Goal: Information Seeking & Learning: Learn about a topic

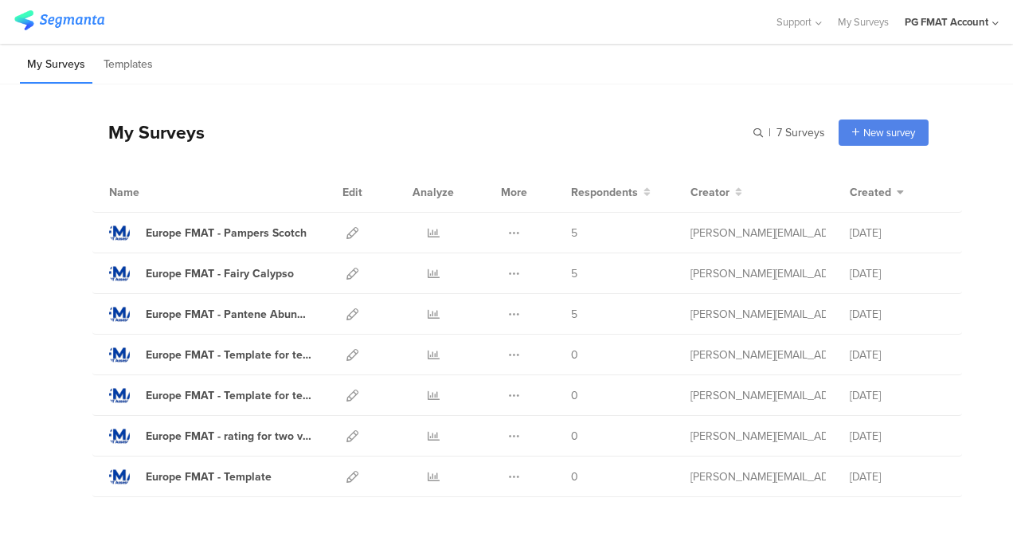
click at [977, 24] on div "PG FMAT Account" at bounding box center [947, 21] width 84 height 15
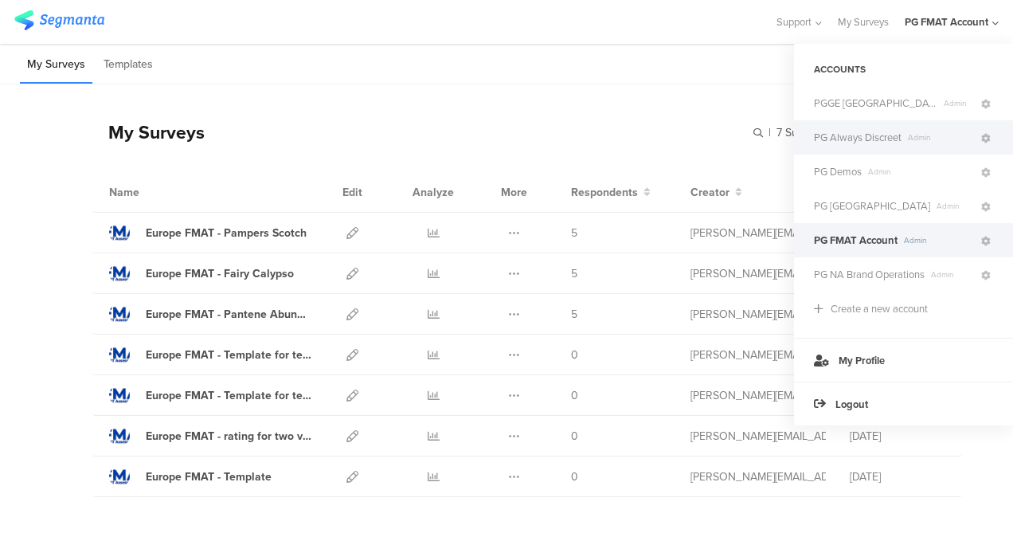
click at [859, 151] on div "PG Always Discreet Admin" at bounding box center [903, 137] width 219 height 34
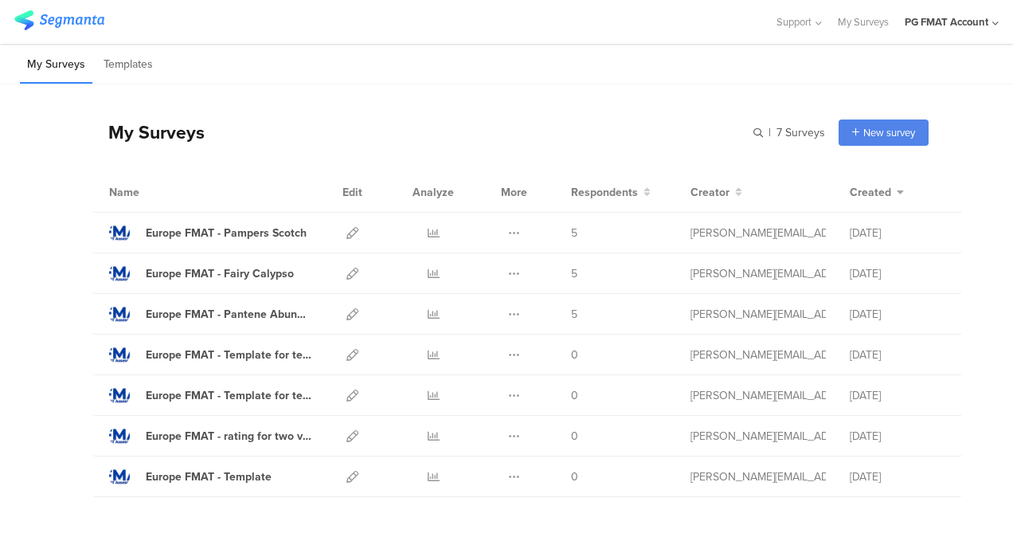
click at [980, 34] on div "PG FMAT Account" at bounding box center [952, 22] width 94 height 44
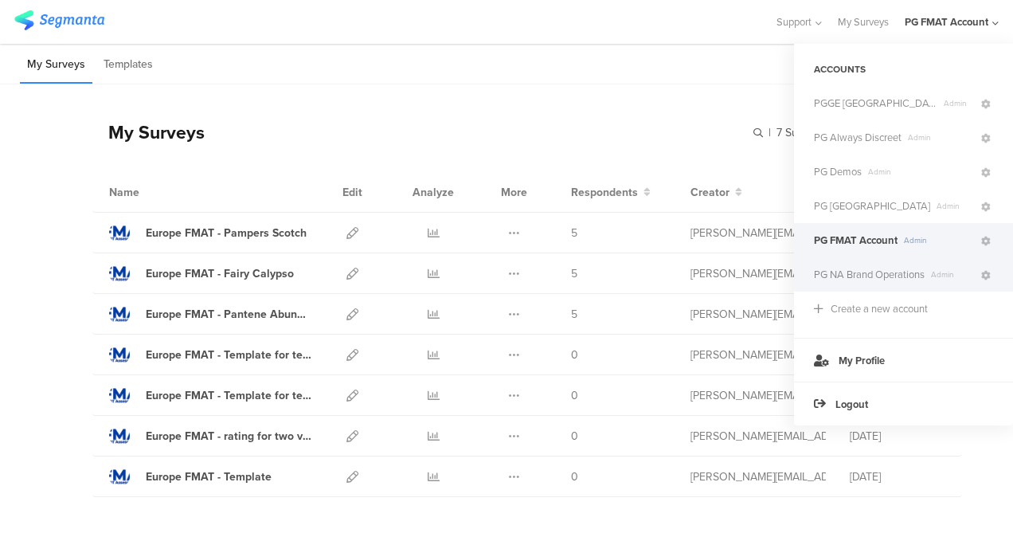
click at [867, 272] on span "PG NA Brand Operations" at bounding box center [869, 274] width 111 height 15
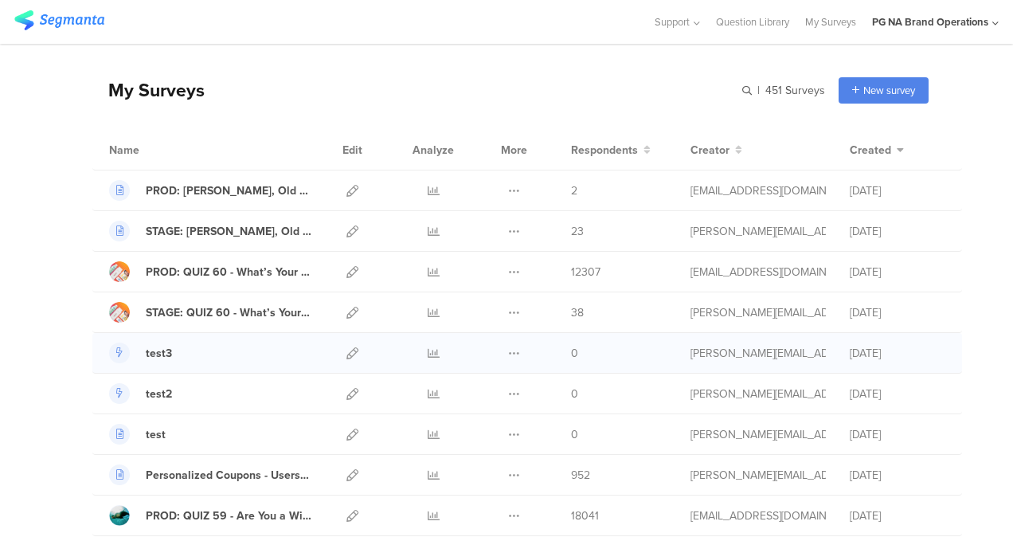
scroll to position [45, 0]
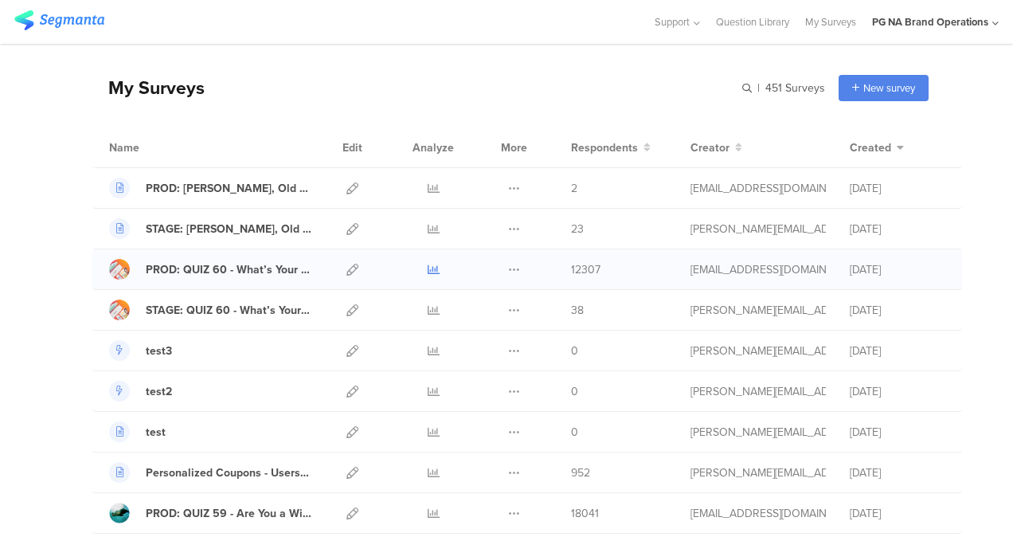
click at [428, 268] on icon at bounding box center [434, 270] width 12 height 12
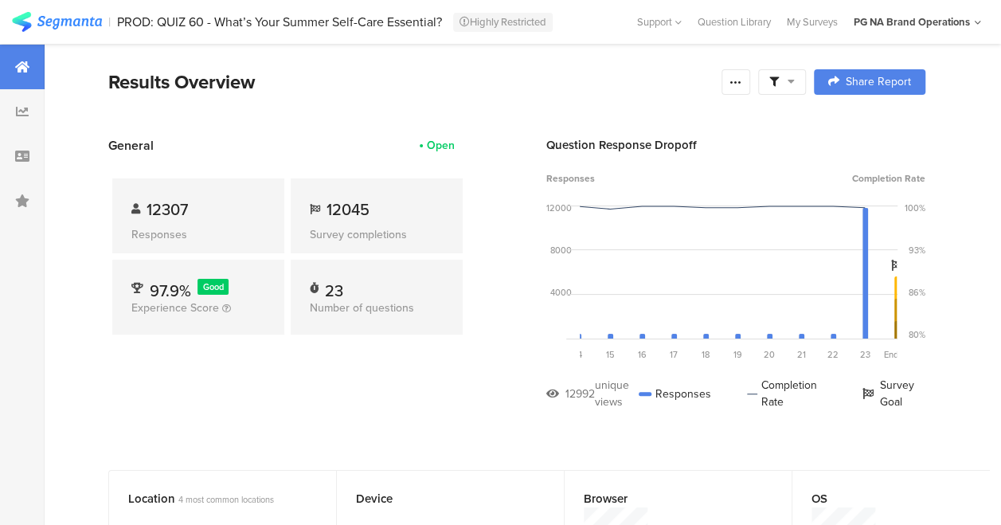
scroll to position [0, 434]
click at [750, 73] on div at bounding box center [736, 81] width 29 height 25
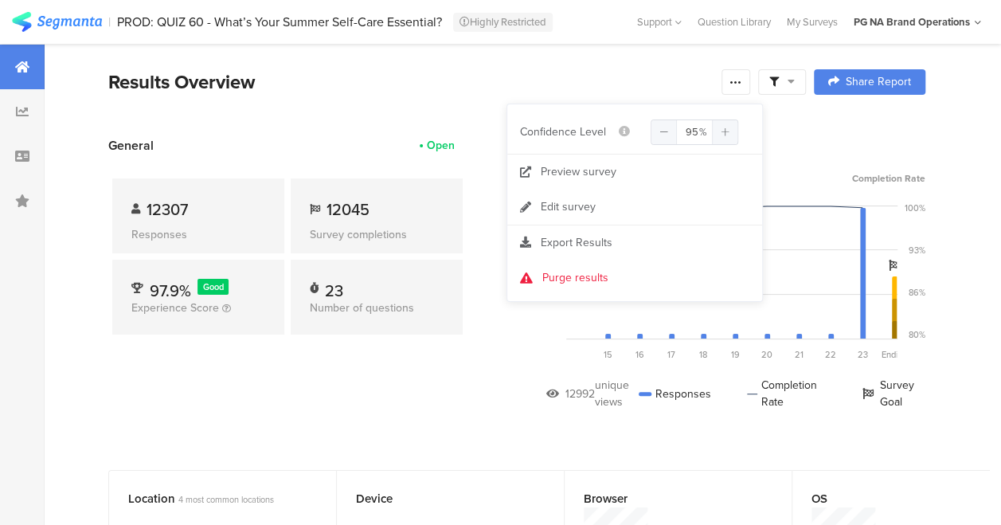
click at [656, 76] on div "Results Overview" at bounding box center [410, 82] width 605 height 29
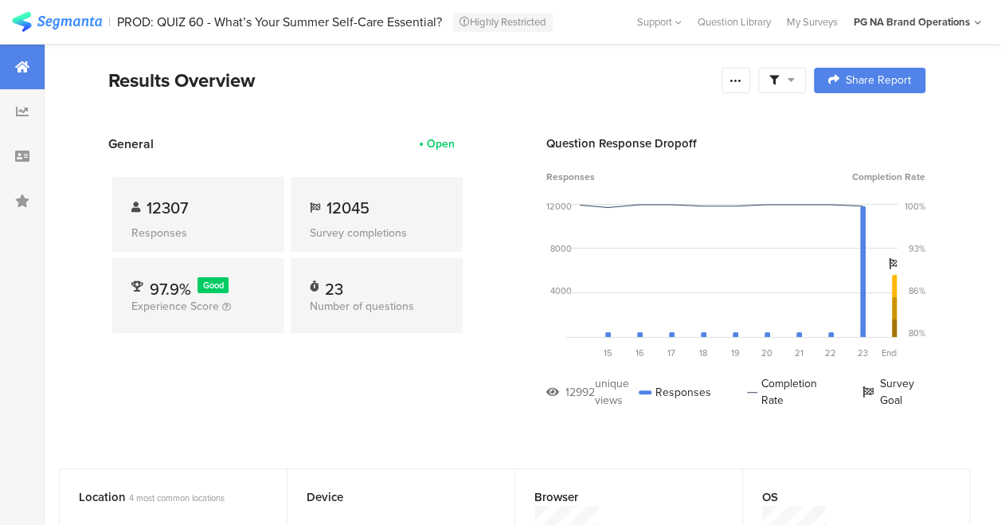
scroll to position [0, 0]
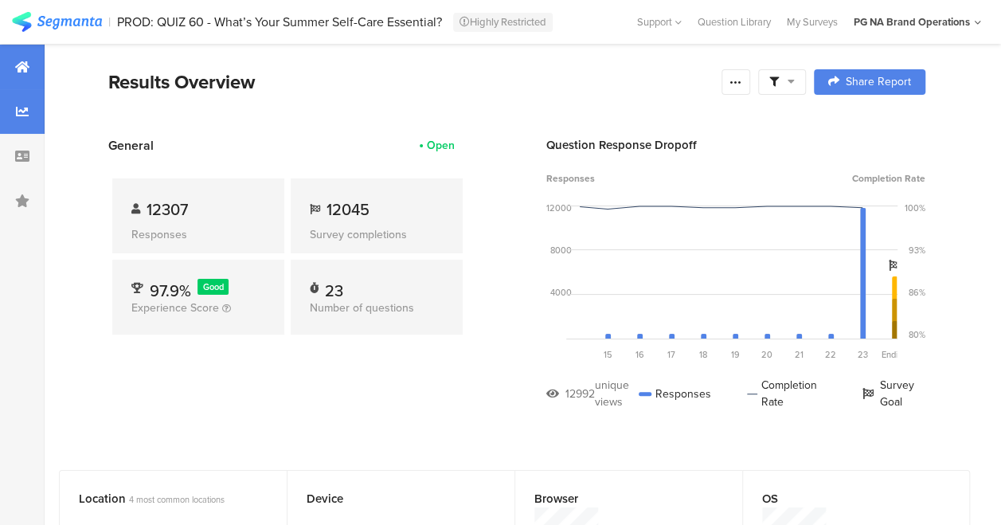
click at [24, 99] on div at bounding box center [22, 111] width 45 height 45
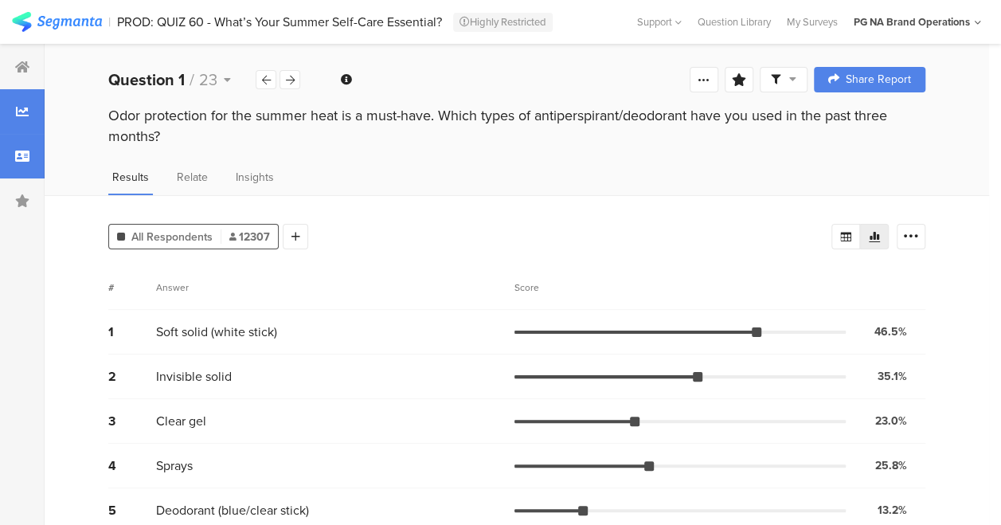
click at [25, 156] on icon at bounding box center [22, 156] width 14 height 13
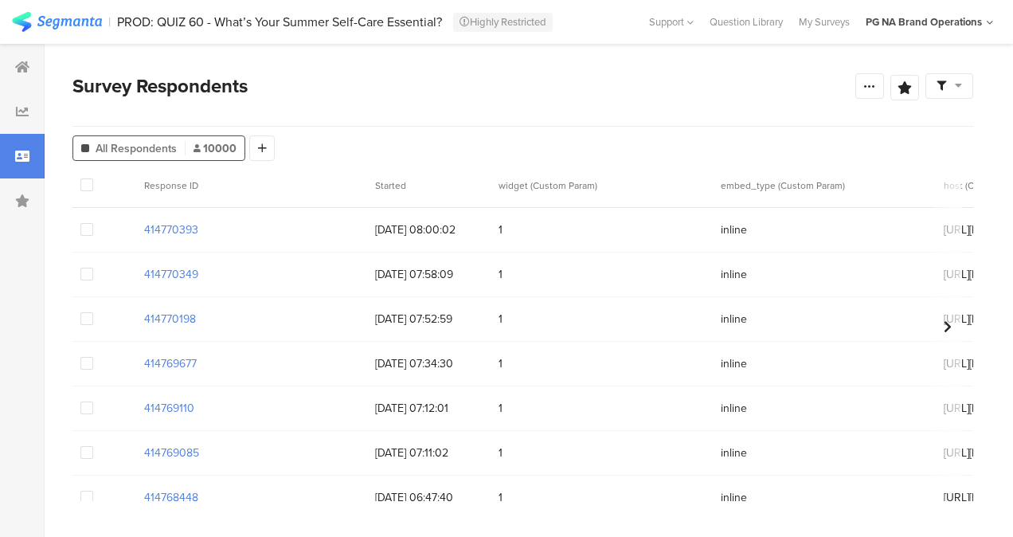
click at [25, 156] on icon at bounding box center [22, 156] width 14 height 13
click at [21, 198] on icon at bounding box center [22, 200] width 14 height 13
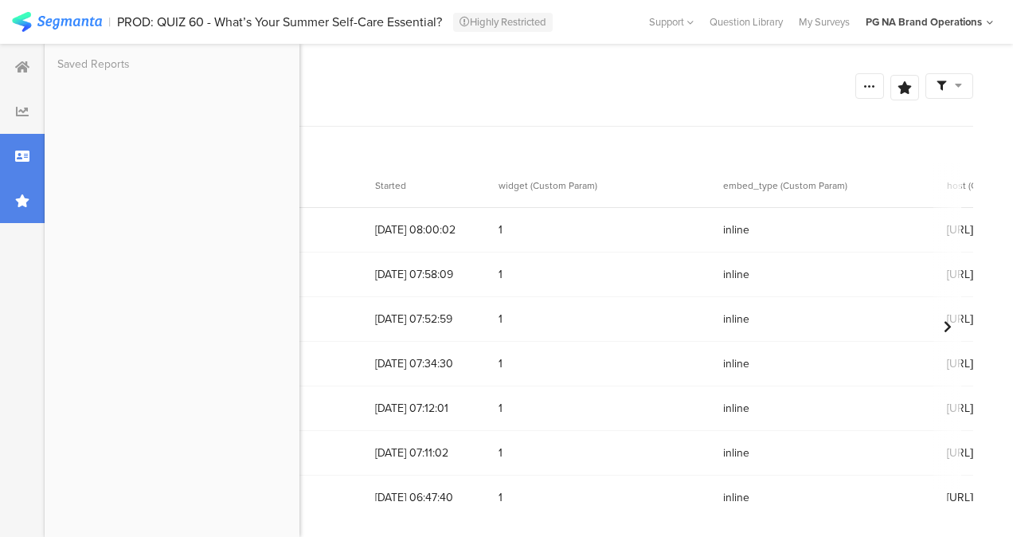
click at [21, 198] on icon at bounding box center [22, 200] width 14 height 13
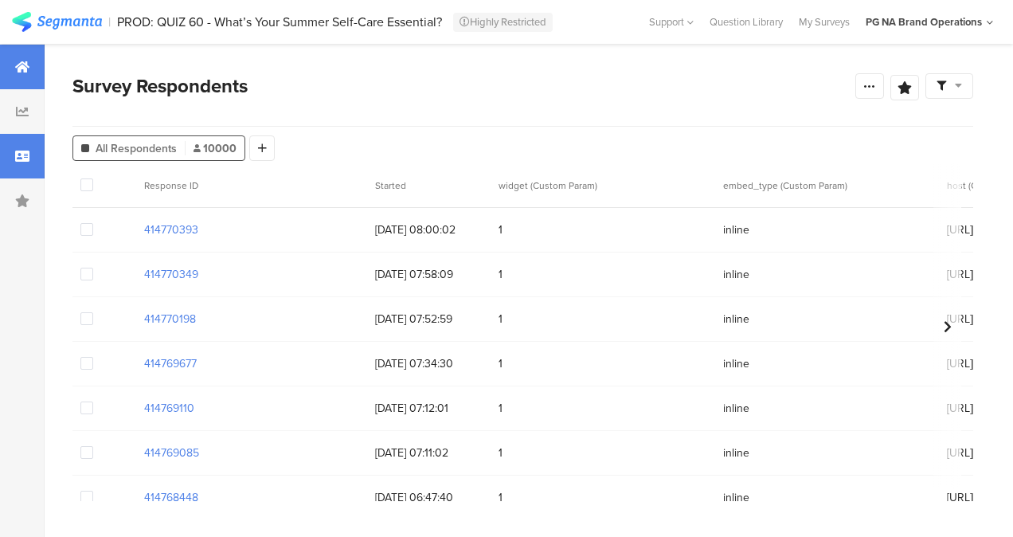
click at [31, 64] on div at bounding box center [22, 67] width 45 height 45
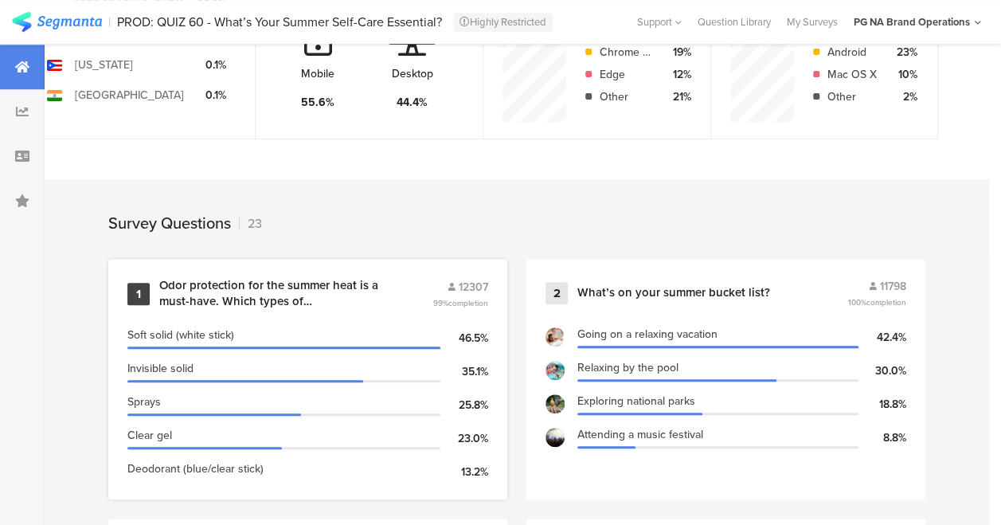
scroll to position [637, 0]
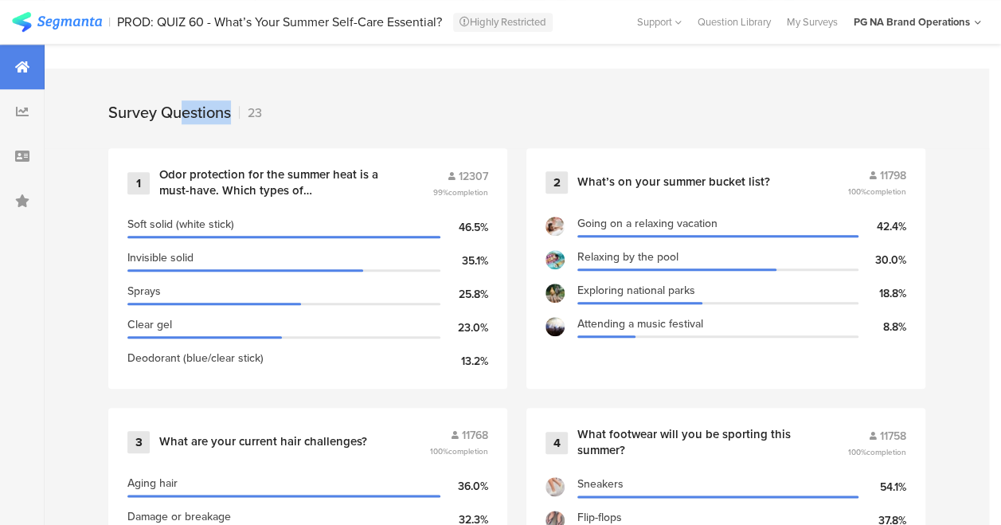
drag, startPoint x: 102, startPoint y: 127, endPoint x: 256, endPoint y: 112, distance: 154.4
click at [254, 110] on div "Survey Questions 23" at bounding box center [517, 109] width 945 height 80
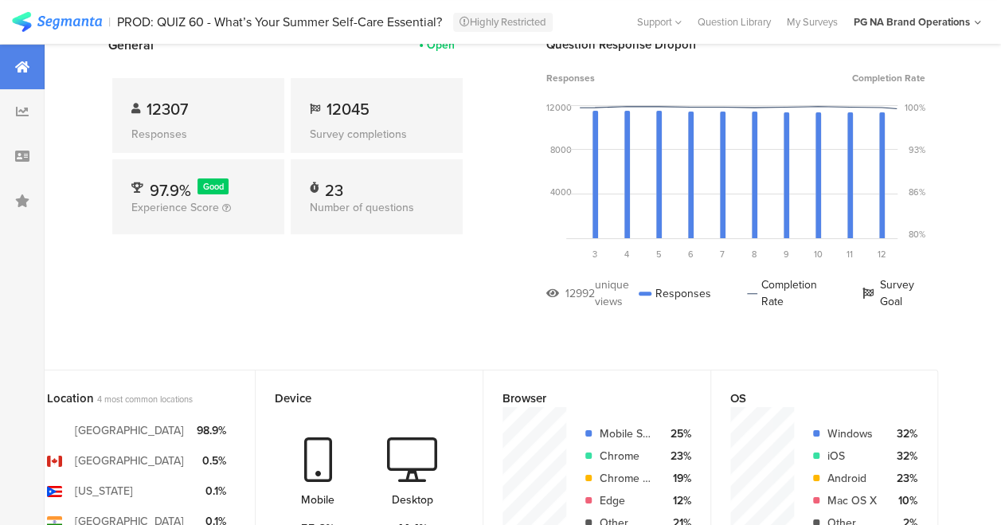
scroll to position [0, 0]
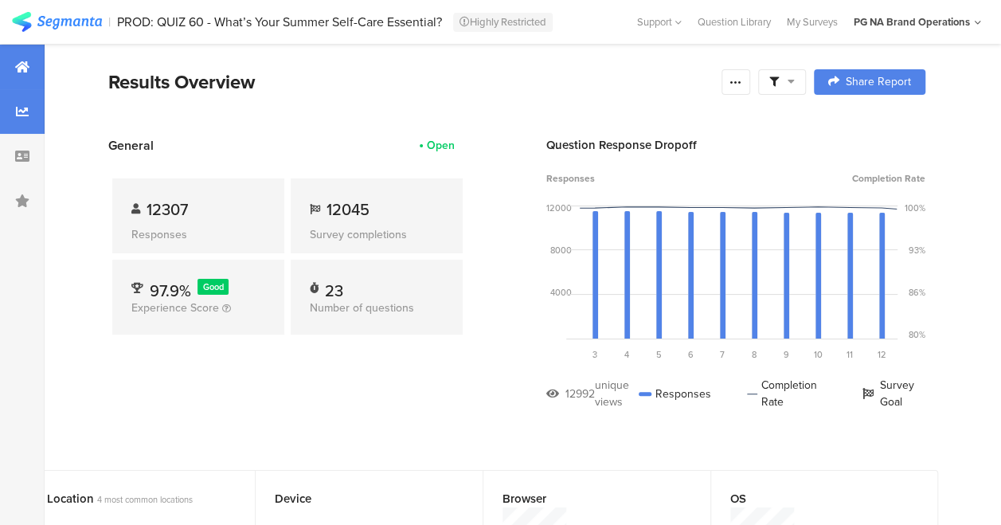
click at [23, 119] on div at bounding box center [22, 111] width 45 height 45
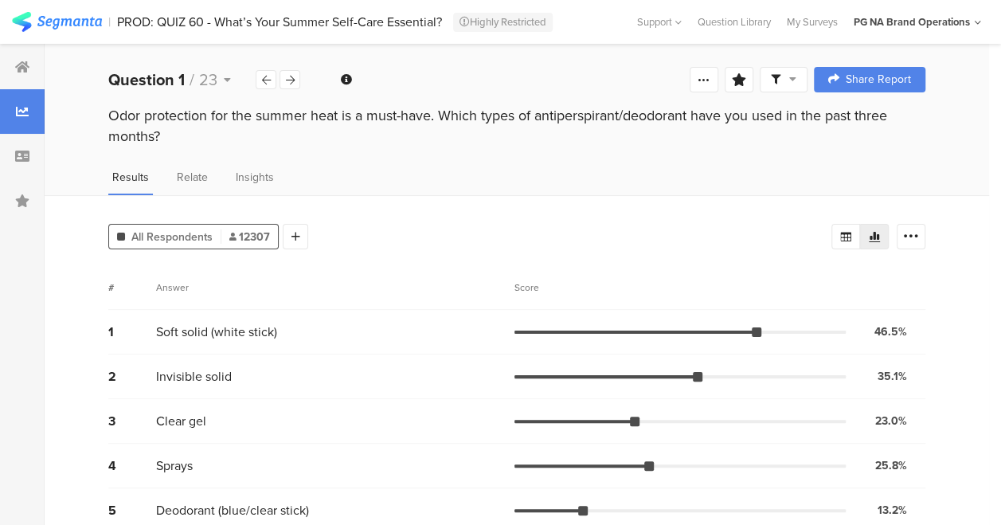
scroll to position [110, 0]
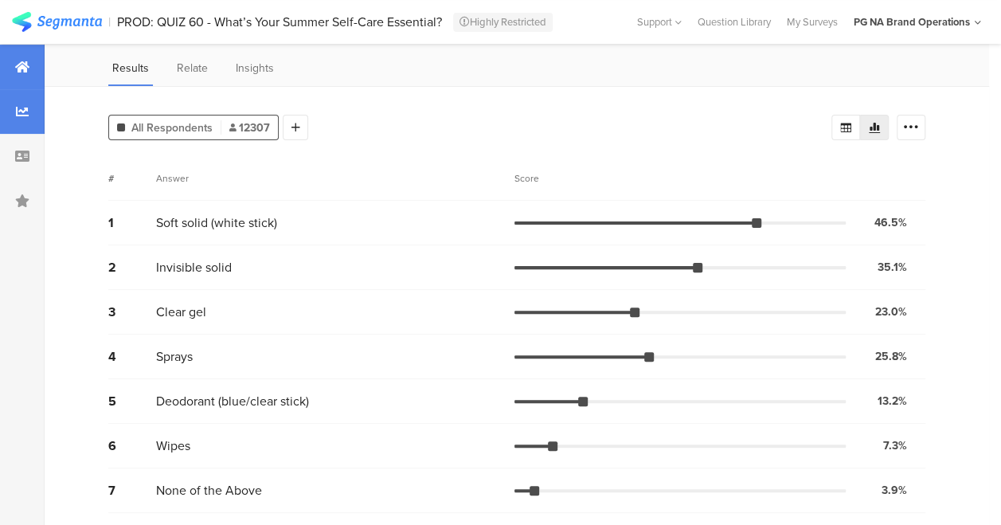
click at [29, 83] on div at bounding box center [22, 67] width 45 height 45
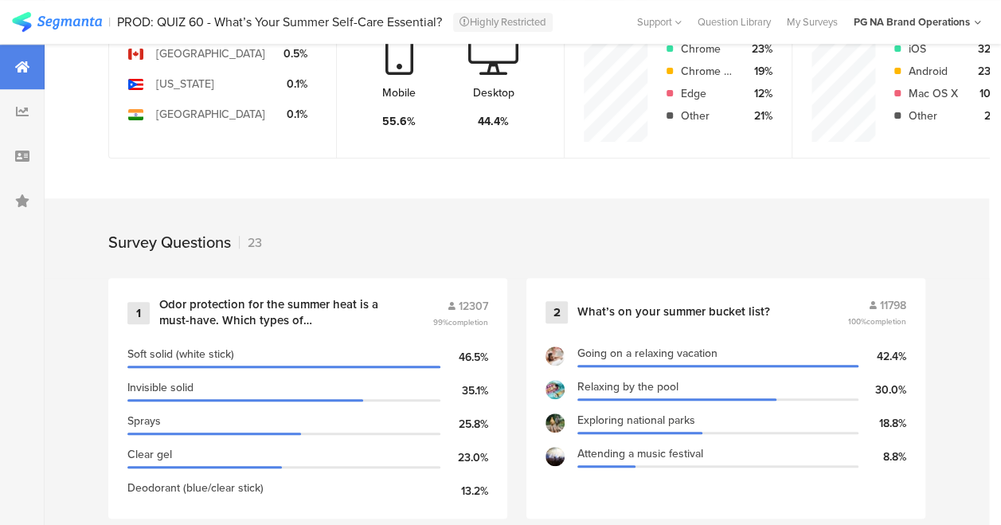
scroll to position [637, 0]
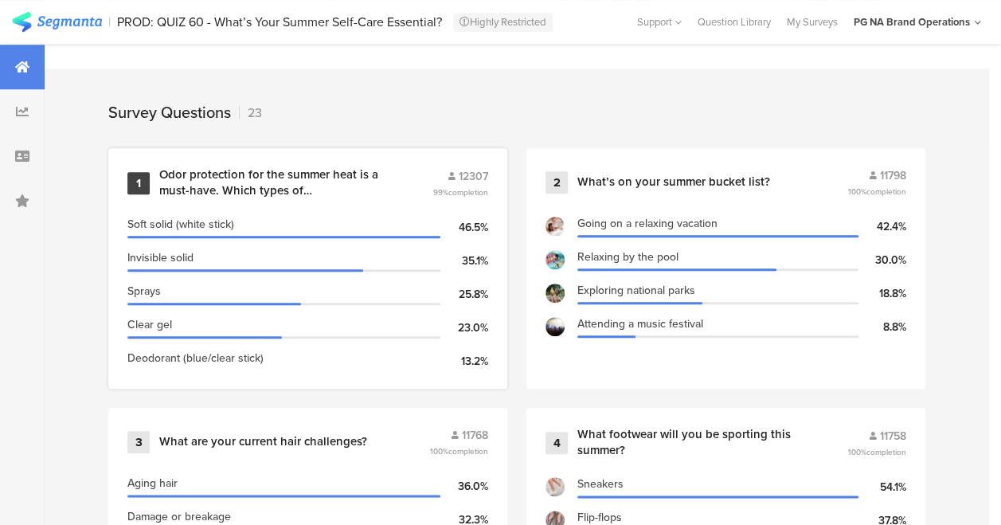
click at [319, 266] on div "Invisible solid" at bounding box center [283, 257] width 313 height 17
click at [142, 194] on div "1" at bounding box center [138, 183] width 22 height 22
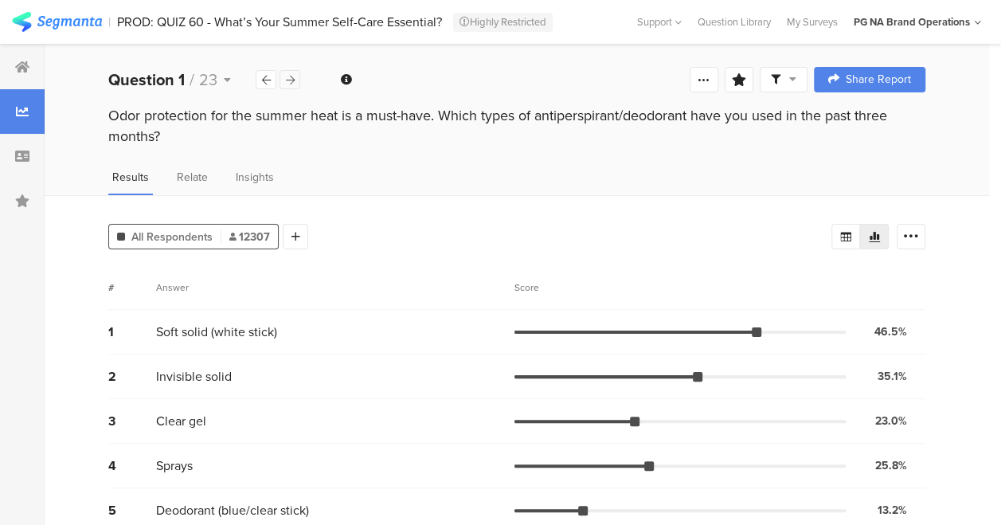
click at [295, 72] on div at bounding box center [290, 79] width 21 height 19
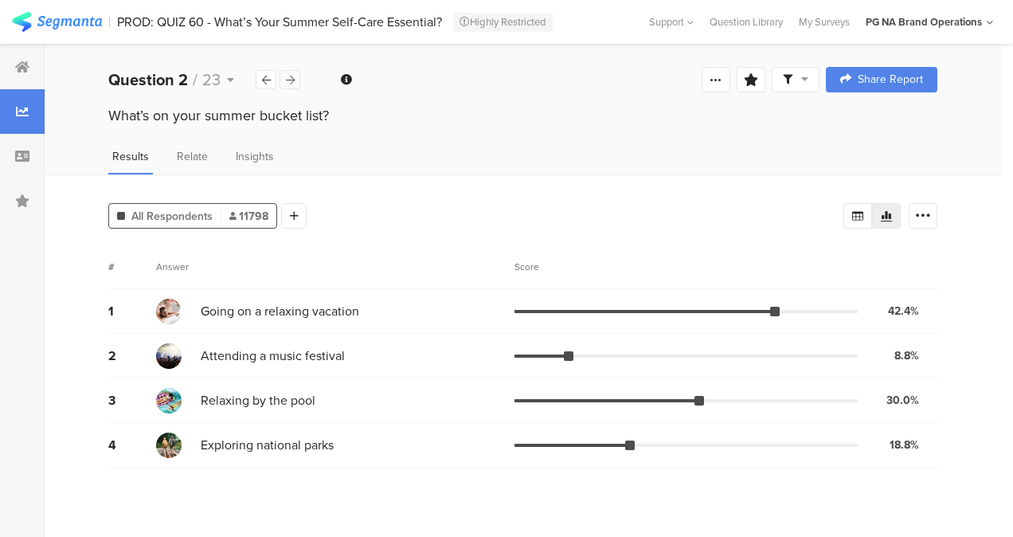
click at [295, 72] on div at bounding box center [290, 79] width 21 height 19
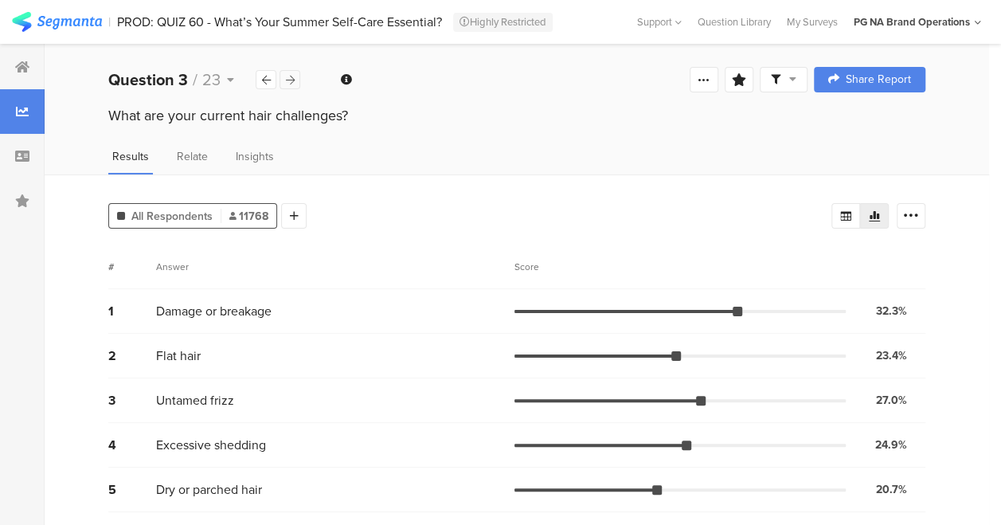
click at [294, 72] on div at bounding box center [290, 79] width 21 height 19
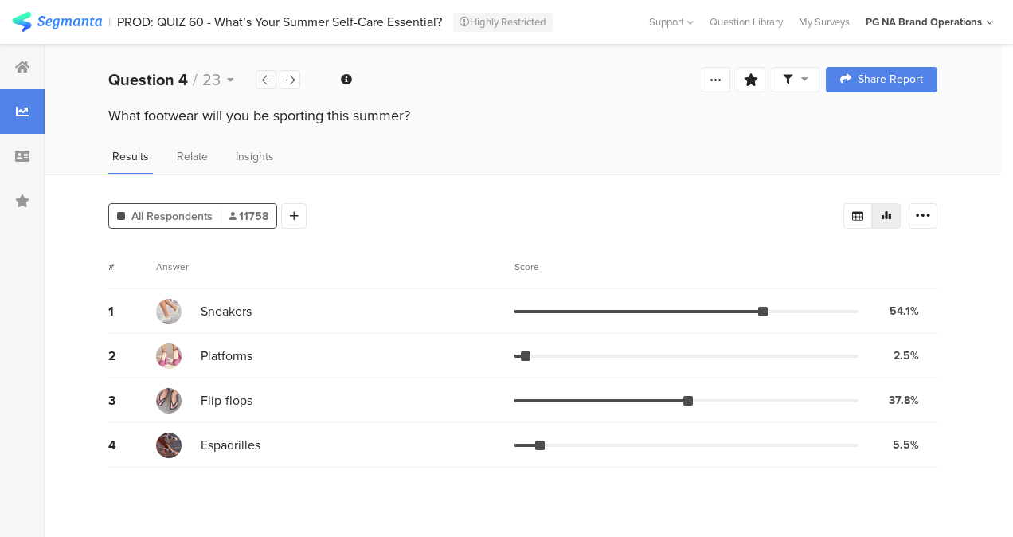
click at [269, 78] on icon at bounding box center [266, 80] width 9 height 10
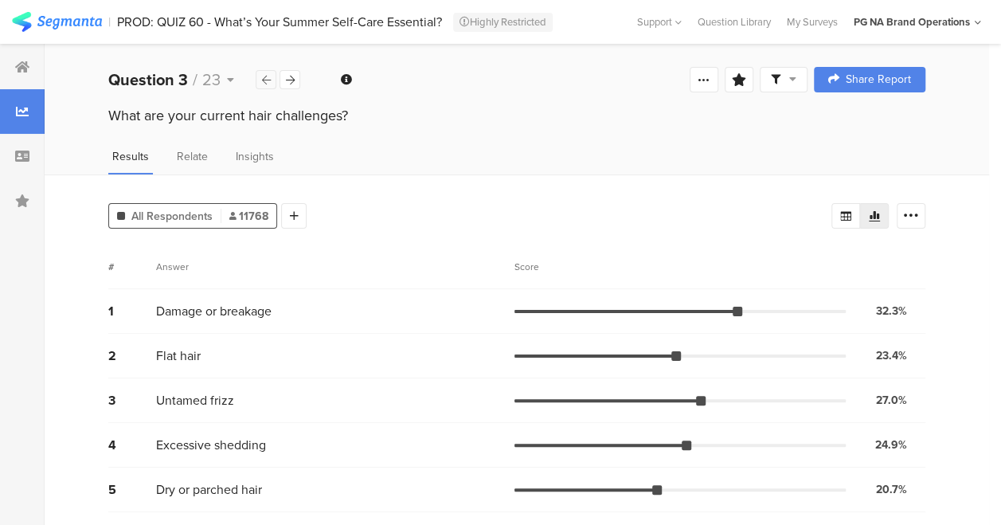
click at [269, 78] on icon at bounding box center [266, 80] width 9 height 10
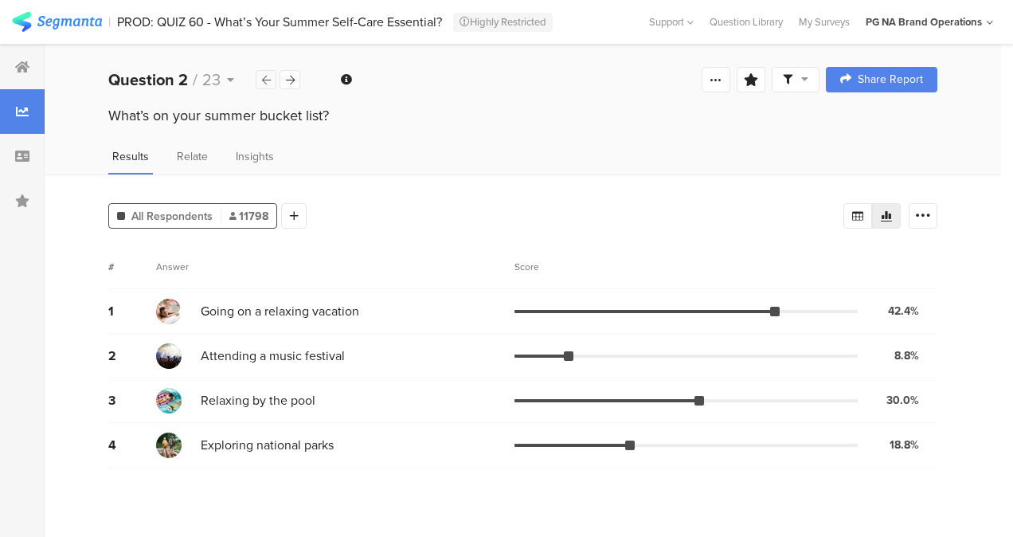
click at [269, 78] on icon at bounding box center [266, 80] width 9 height 10
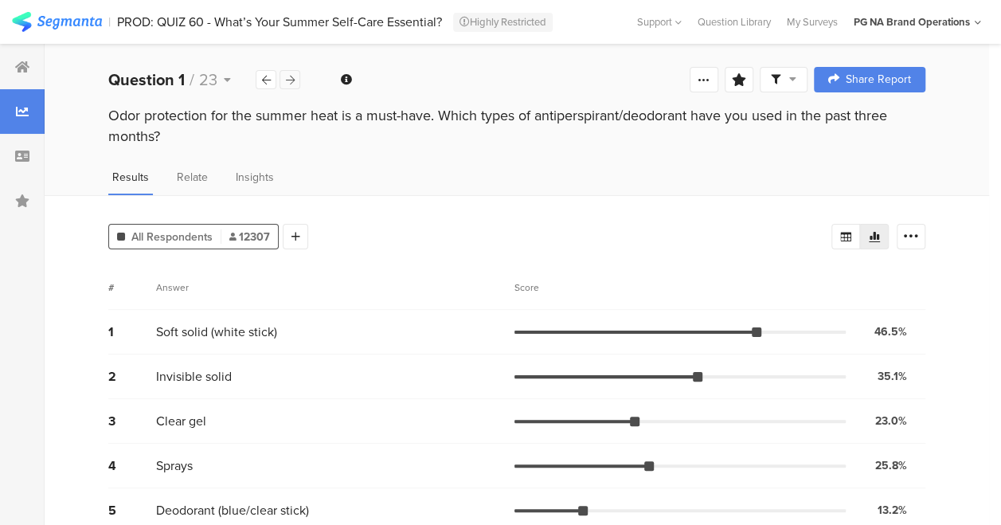
click at [286, 78] on icon at bounding box center [290, 80] width 9 height 10
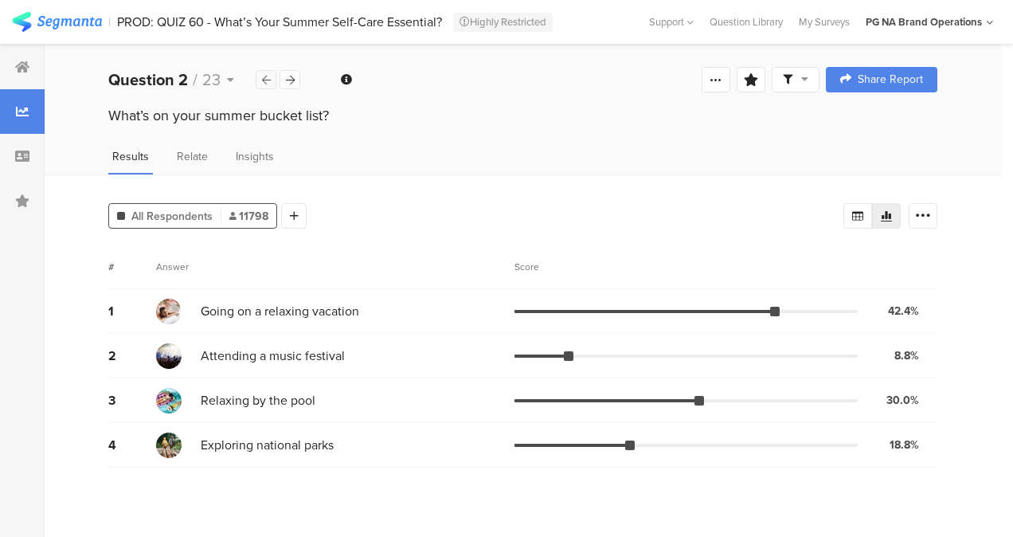
click at [274, 80] on div at bounding box center [266, 79] width 21 height 19
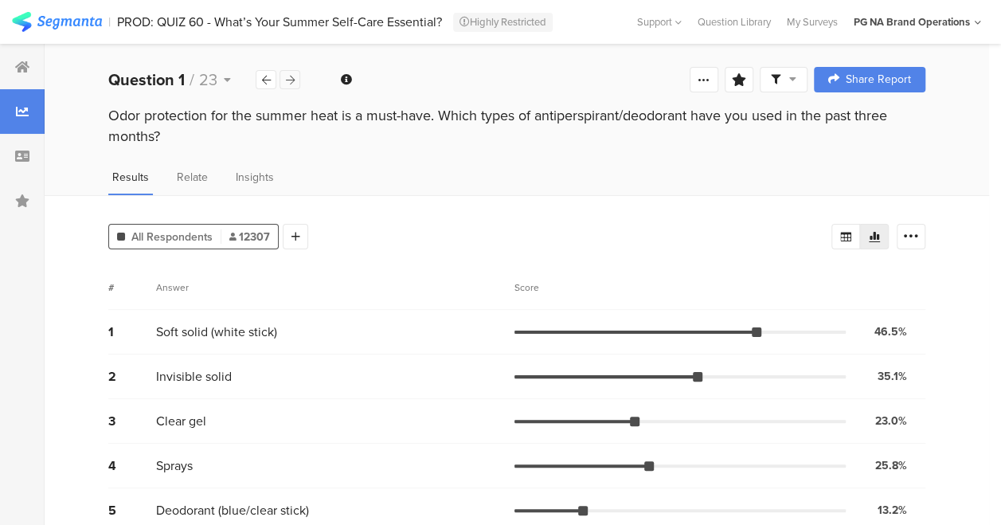
click at [284, 80] on div at bounding box center [290, 79] width 21 height 19
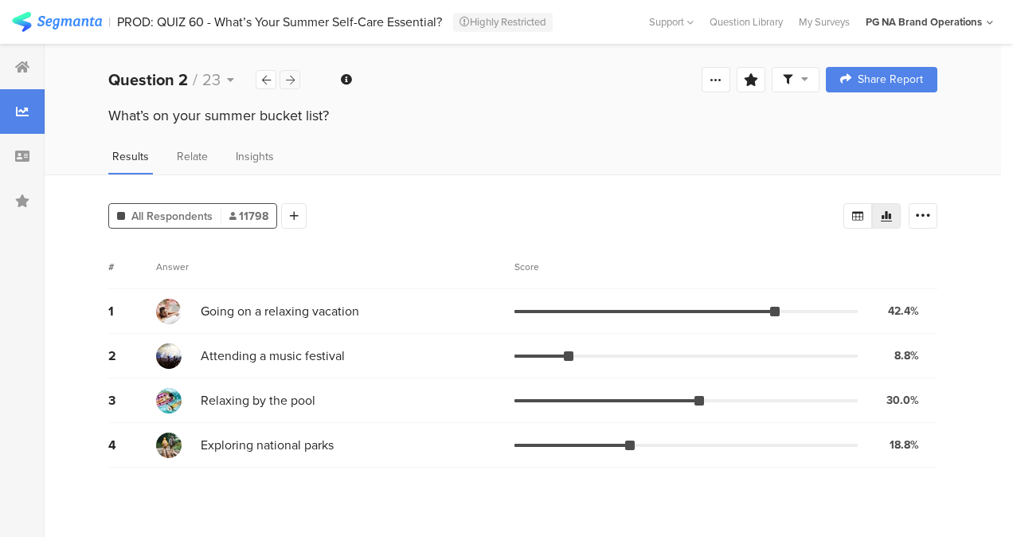
click at [282, 83] on div at bounding box center [290, 79] width 21 height 19
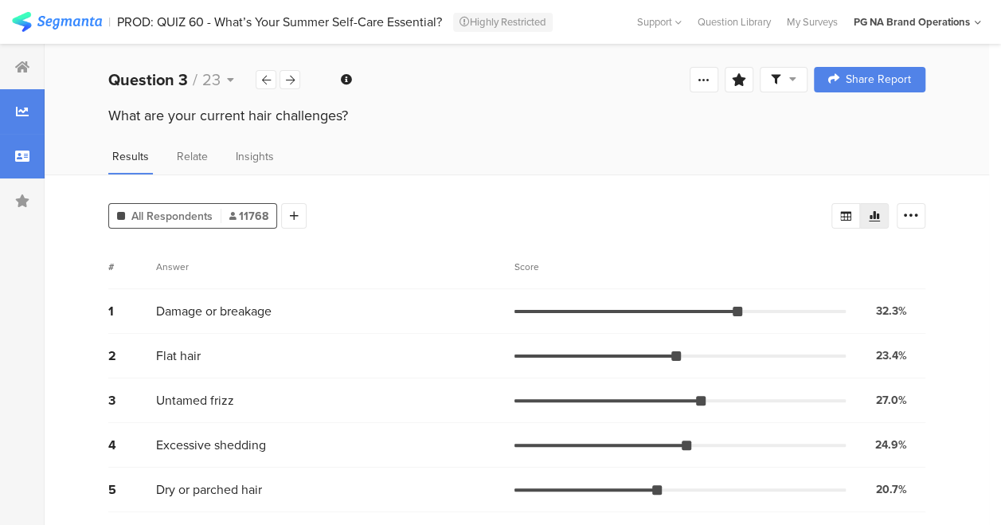
click at [23, 150] on icon at bounding box center [22, 156] width 14 height 13
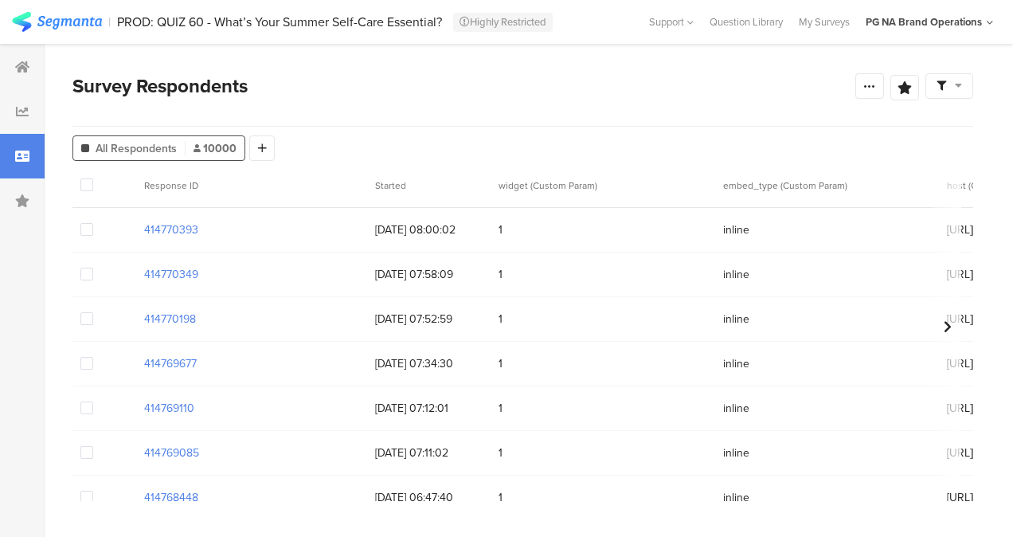
click at [19, 150] on icon at bounding box center [22, 156] width 14 height 13
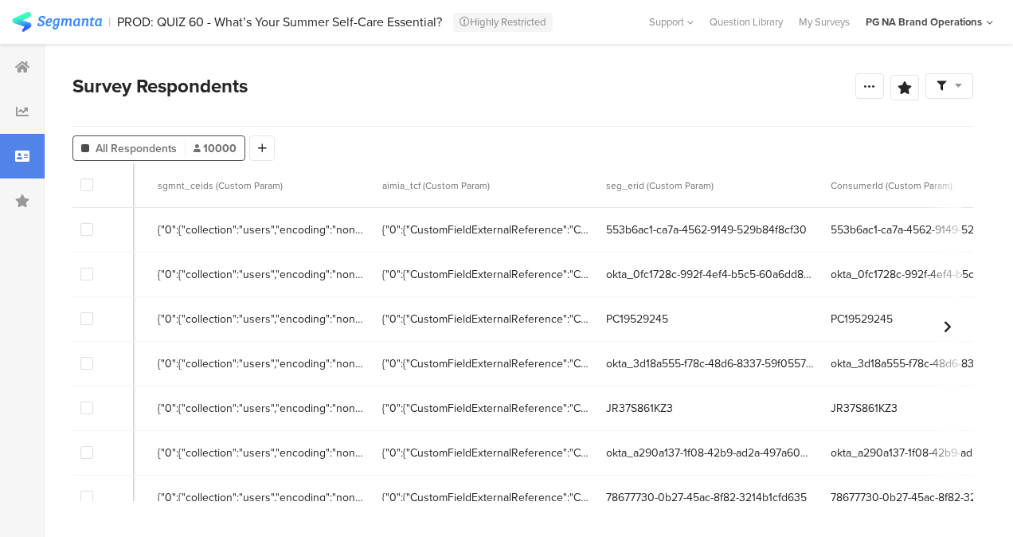
scroll to position [0, 213]
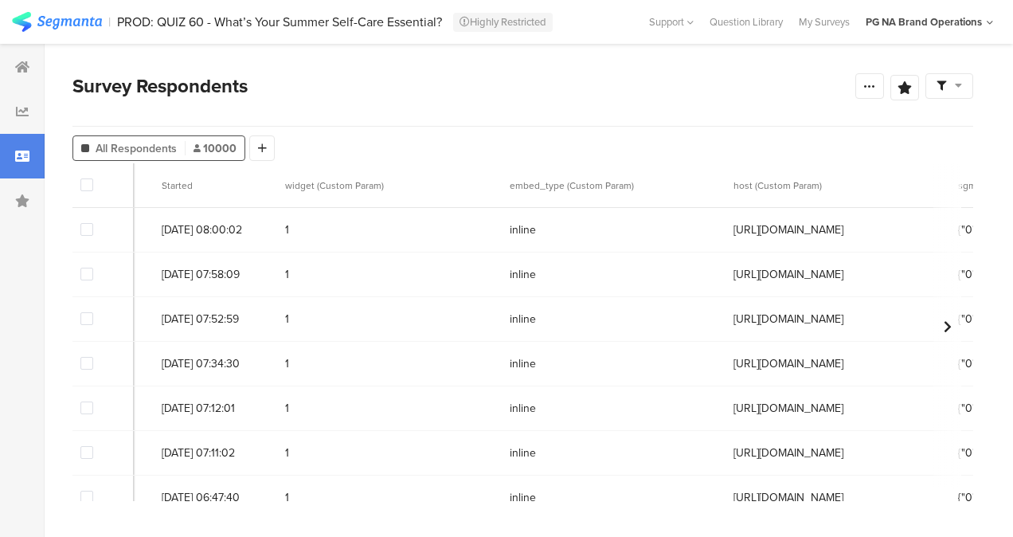
click at [38, 189] on div at bounding box center [22, 200] width 45 height 45
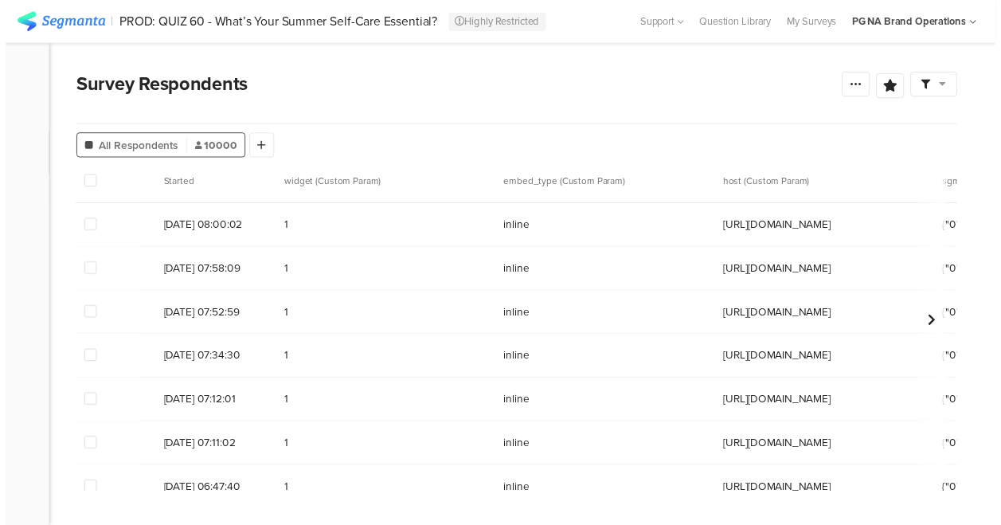
scroll to position [0, 0]
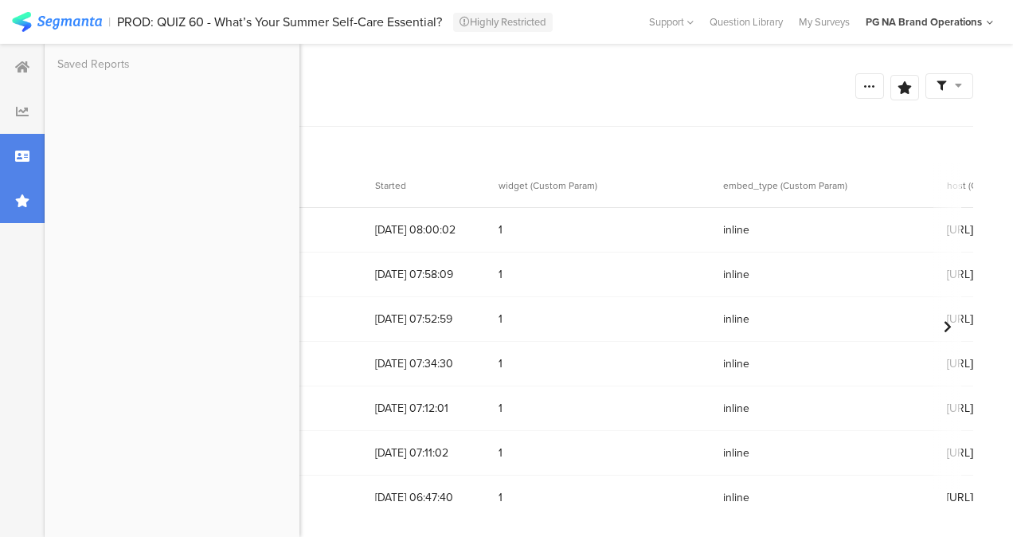
click at [35, 202] on div at bounding box center [22, 200] width 45 height 45
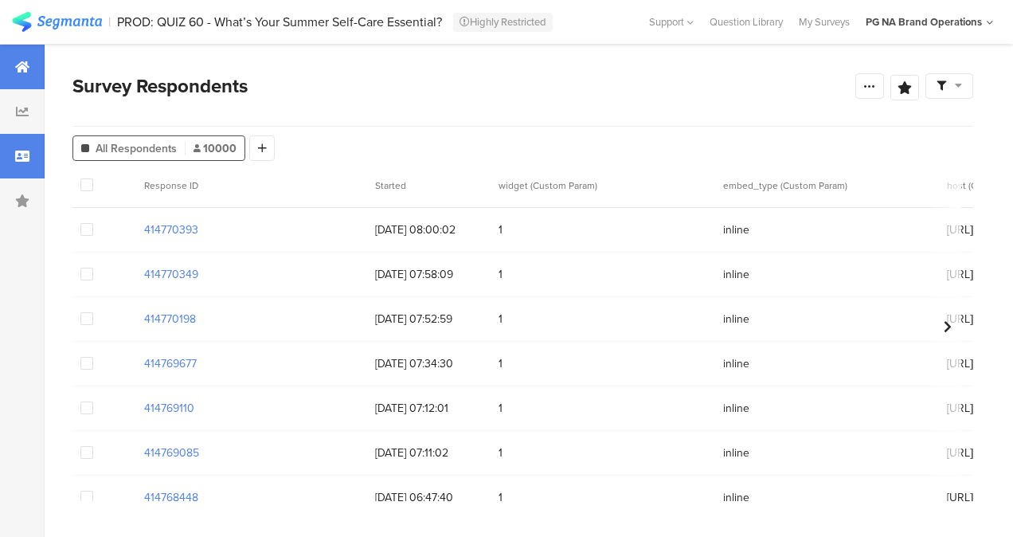
click at [3, 83] on div at bounding box center [22, 67] width 45 height 45
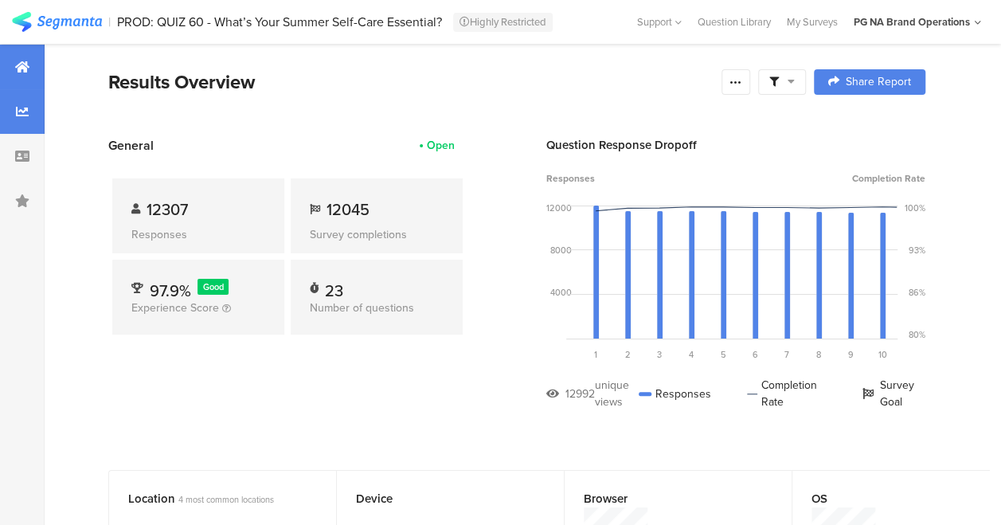
click at [25, 114] on icon at bounding box center [22, 111] width 13 height 13
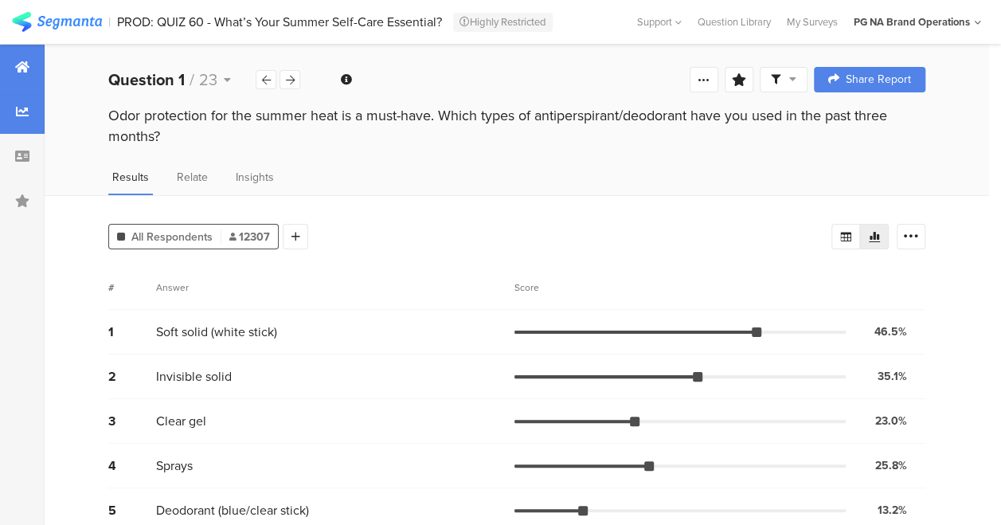
click at [7, 66] on div at bounding box center [22, 67] width 45 height 45
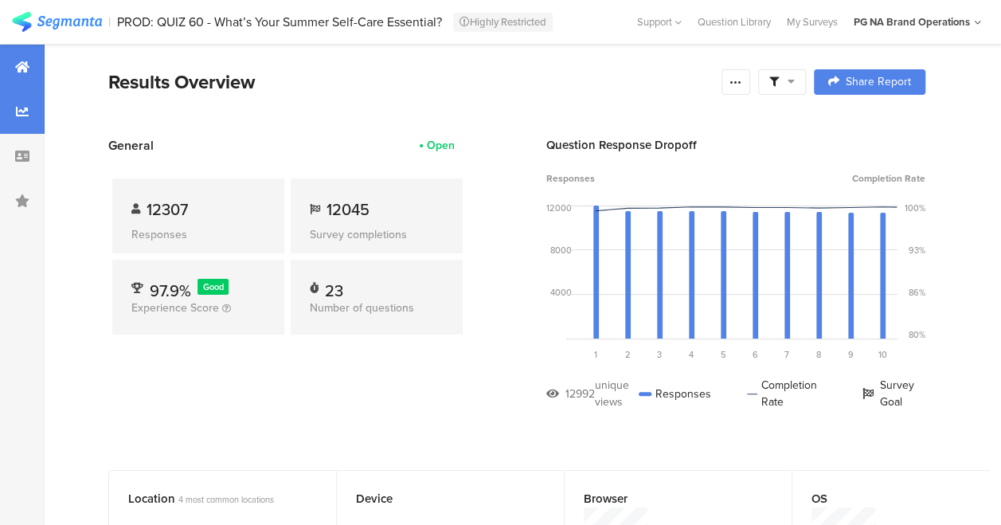
click at [19, 108] on icon at bounding box center [22, 111] width 13 height 13
